Goal: Task Accomplishment & Management: Use online tool/utility

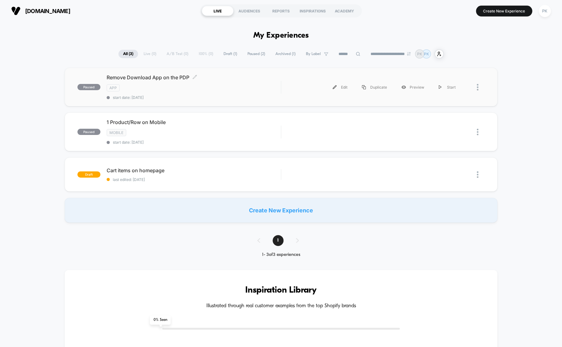
click at [159, 79] on span "Remove Download App on the PDP Click to edit experience details" at bounding box center [194, 77] width 174 height 6
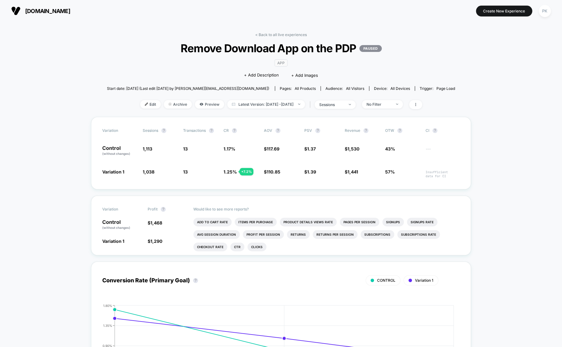
click at [142, 109] on div "Edit Archive Preview Latest Version: [DATE] - [DATE] | sessions No Filter" at bounding box center [281, 104] width 348 height 9
click at [143, 102] on span "Edit" at bounding box center [150, 104] width 21 height 8
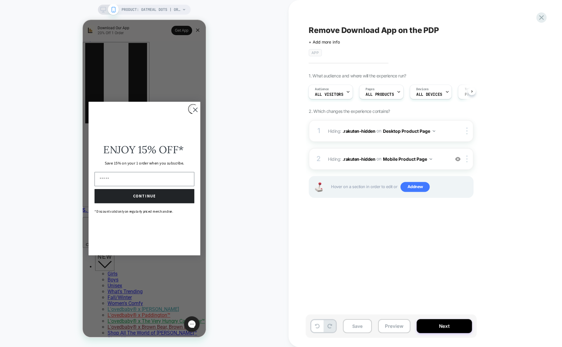
scroll to position [0, 1]
click at [191, 110] on circle "Close dialog" at bounding box center [195, 109] width 9 height 9
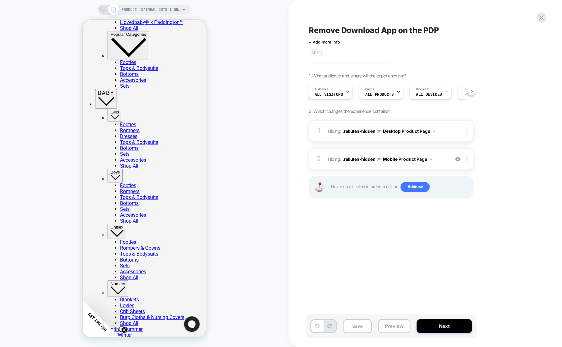
scroll to position [404, 0]
